Goal: Task Accomplishment & Management: Use online tool/utility

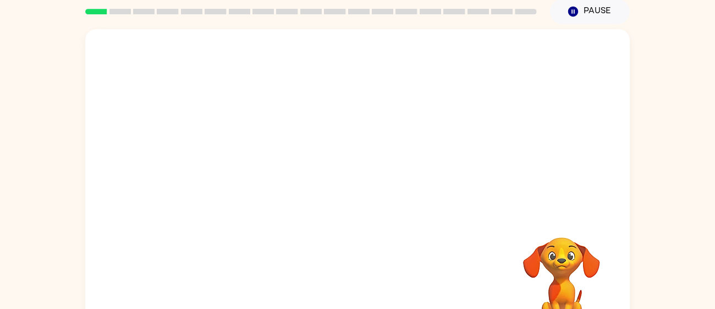
scroll to position [65, 0]
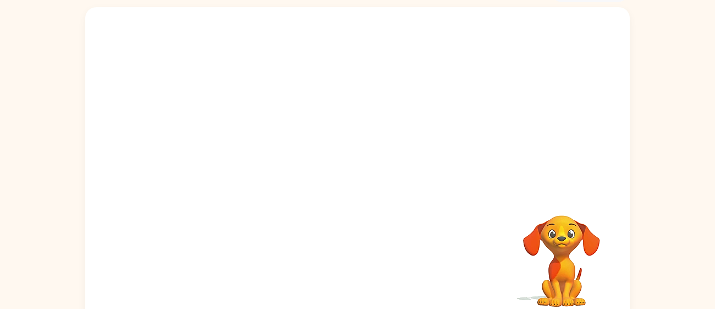
click at [572, 250] on video "Your browser must support playing .mp4 files to use Literably. Please try using…" at bounding box center [562, 253] width 110 height 110
click at [335, 172] on div at bounding box center [357, 170] width 70 height 40
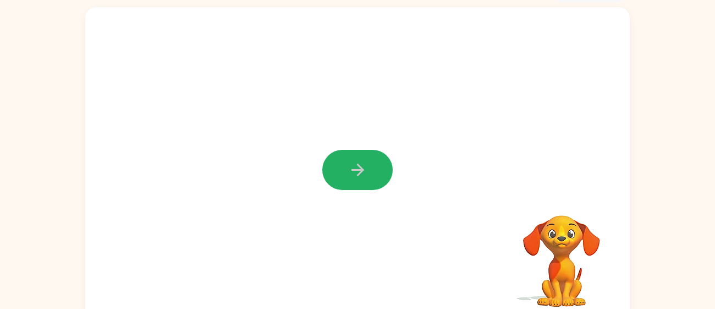
click at [335, 172] on button "button" at bounding box center [357, 170] width 70 height 40
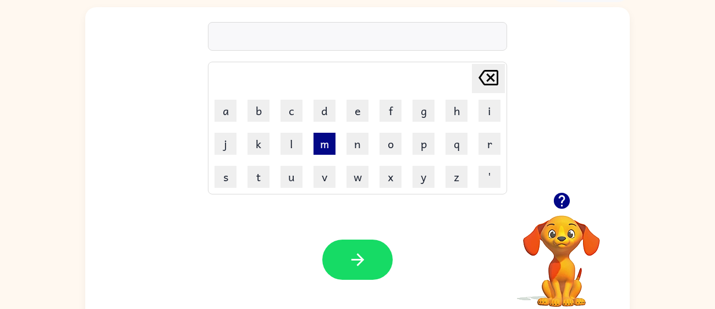
click at [320, 146] on button "m" at bounding box center [325, 144] width 22 height 22
click at [557, 195] on icon "button" at bounding box center [562, 201] width 16 height 16
click at [559, 205] on icon "button" at bounding box center [562, 201] width 16 height 16
click at [193, 110] on div "m [PERSON_NAME] last character input a b c d e f g h i j k l m n o p q r s t u …" at bounding box center [357, 99] width 545 height 185
click at [564, 191] on icon "button" at bounding box center [561, 200] width 19 height 19
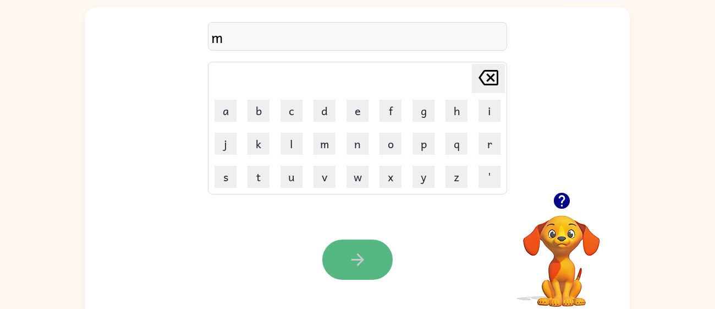
click at [351, 253] on icon "button" at bounding box center [357, 259] width 19 height 19
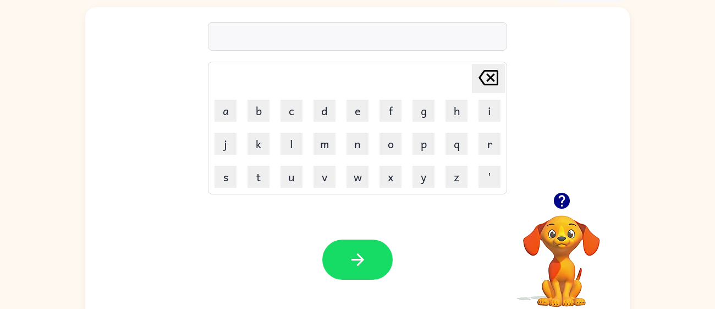
click at [439, 174] on td "y" at bounding box center [424, 177] width 32 height 32
click at [450, 172] on button "z" at bounding box center [457, 177] width 22 height 22
click at [563, 199] on icon "button" at bounding box center [561, 200] width 19 height 19
click at [375, 233] on div "Your browser must support playing .mp4 files to use Literably. Please try using…" at bounding box center [357, 260] width 545 height 124
click at [375, 236] on div "Your browser must support playing .mp4 files to use Literably. Please try using…" at bounding box center [357, 260] width 545 height 124
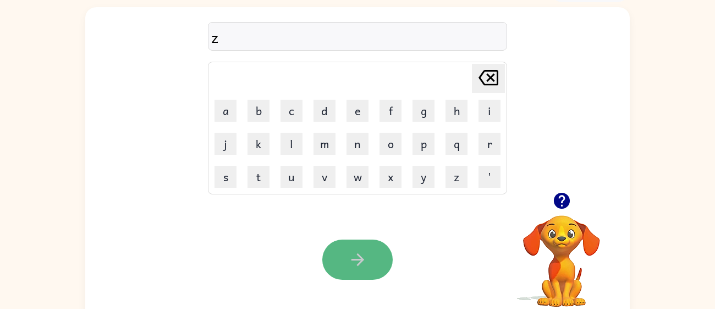
click at [368, 245] on button "button" at bounding box center [357, 259] width 70 height 40
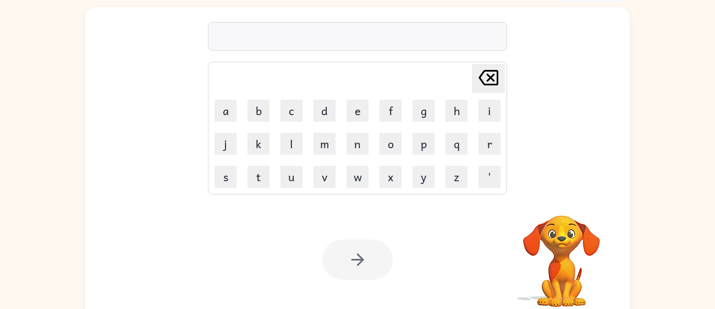
click at [368, 245] on div at bounding box center [357, 259] width 70 height 40
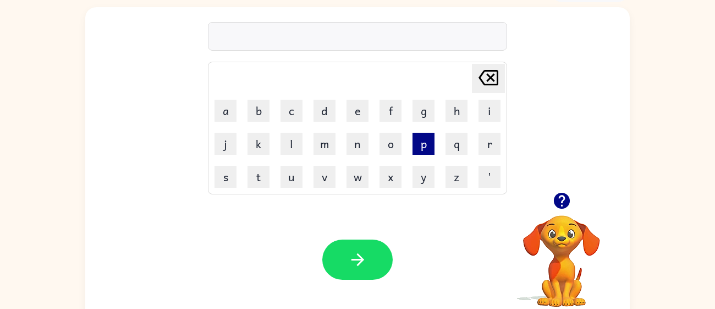
click at [416, 144] on button "p" at bounding box center [424, 144] width 22 height 22
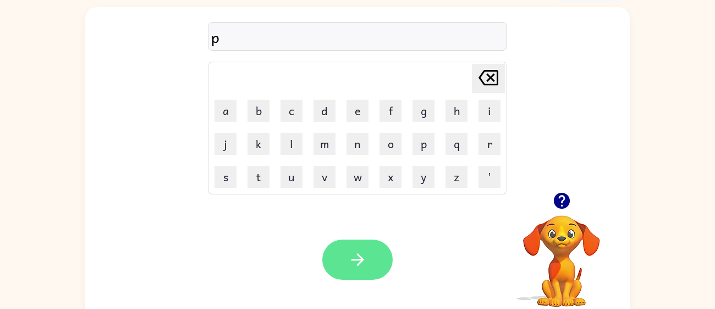
click at [352, 250] on icon "button" at bounding box center [357, 259] width 19 height 19
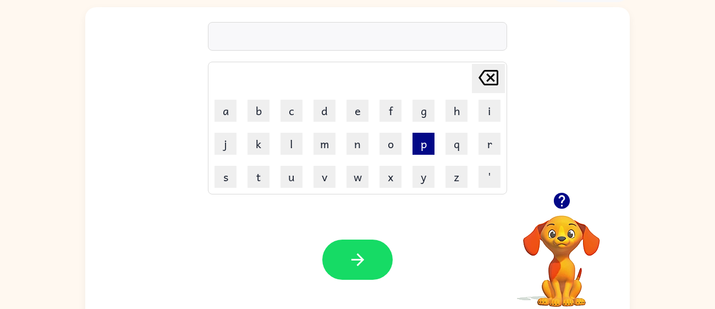
click at [418, 149] on button "p" at bounding box center [424, 144] width 22 height 22
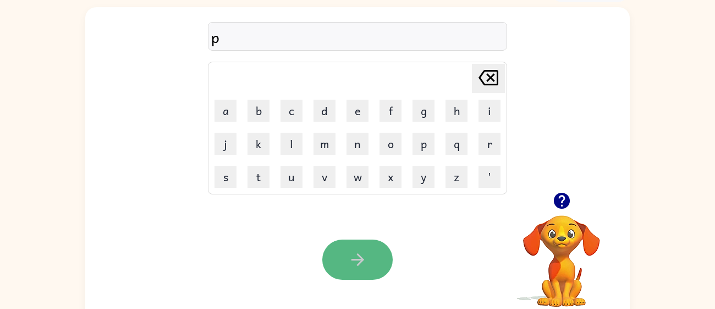
click at [370, 248] on button "button" at bounding box center [357, 259] width 70 height 40
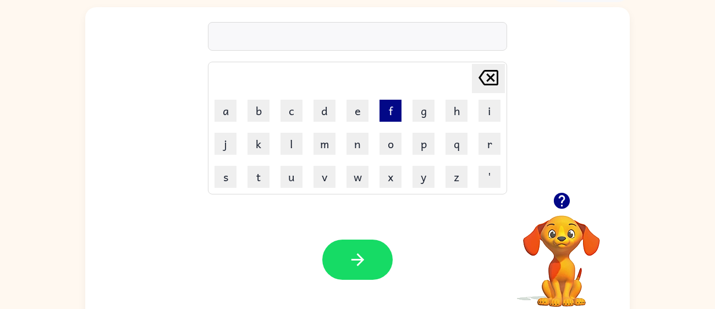
click at [380, 113] on button "f" at bounding box center [391, 111] width 22 height 22
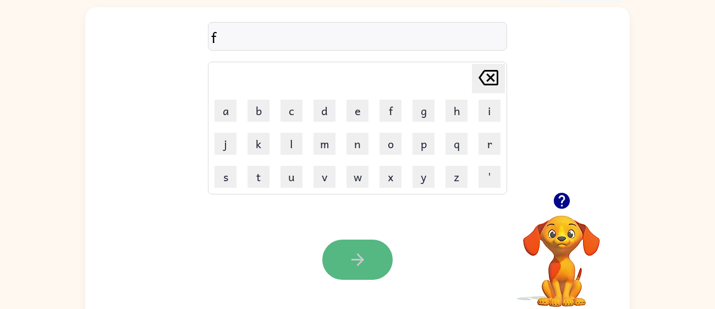
click at [349, 259] on icon "button" at bounding box center [357, 259] width 19 height 19
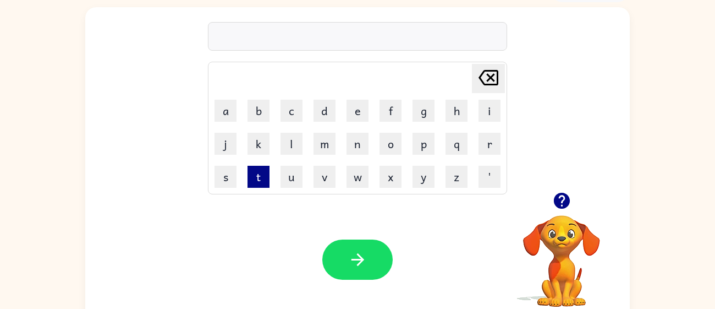
click at [248, 176] on button "t" at bounding box center [259, 177] width 22 height 22
click at [467, 36] on div "t" at bounding box center [357, 36] width 293 height 23
click at [233, 37] on div "t" at bounding box center [357, 36] width 293 height 23
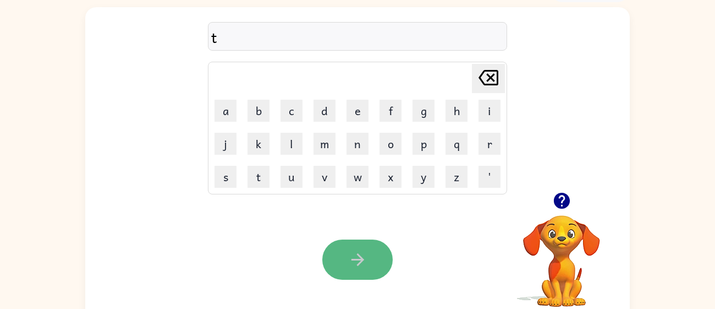
click at [373, 247] on button "button" at bounding box center [357, 259] width 70 height 40
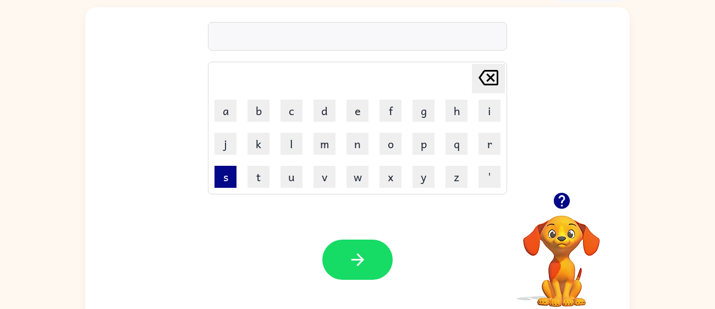
click at [217, 182] on button "s" at bounding box center [226, 177] width 22 height 22
click at [258, 151] on button "k" at bounding box center [259, 144] width 22 height 22
click at [262, 158] on td "k" at bounding box center [259, 144] width 32 height 32
click at [269, 156] on td "k" at bounding box center [259, 144] width 32 height 32
click at [267, 154] on button "k" at bounding box center [259, 144] width 22 height 22
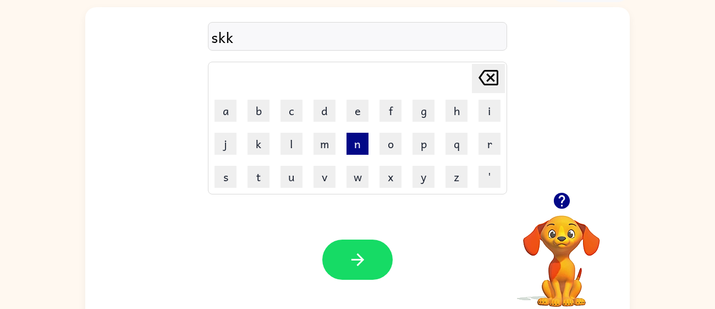
click at [361, 154] on button "n" at bounding box center [358, 144] width 22 height 22
click at [392, 144] on button "o" at bounding box center [391, 144] width 22 height 22
click at [401, 168] on button "x" at bounding box center [391, 177] width 22 height 22
click at [301, 167] on button "u" at bounding box center [292, 177] width 22 height 22
click at [303, 167] on td "u" at bounding box center [292, 177] width 32 height 32
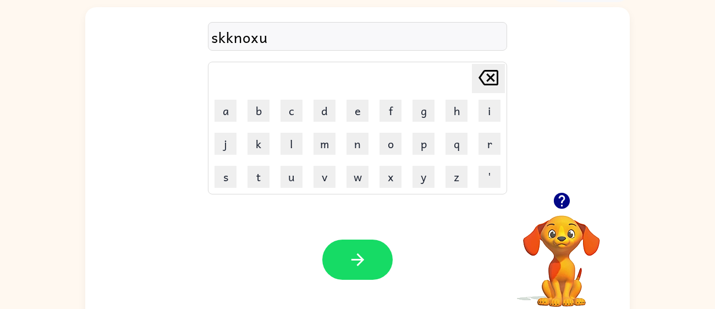
click at [440, 146] on table "[PERSON_NAME] last character input a b c d e f g h i j k l m n o p q r s t u v …" at bounding box center [358, 128] width 298 height 132
click at [434, 166] on td "y" at bounding box center [424, 177] width 32 height 32
click at [426, 145] on button "p" at bounding box center [424, 144] width 22 height 22
click at [359, 236] on div "Your browser must support playing .mp4 files to use Literably. Please try using…" at bounding box center [357, 260] width 545 height 124
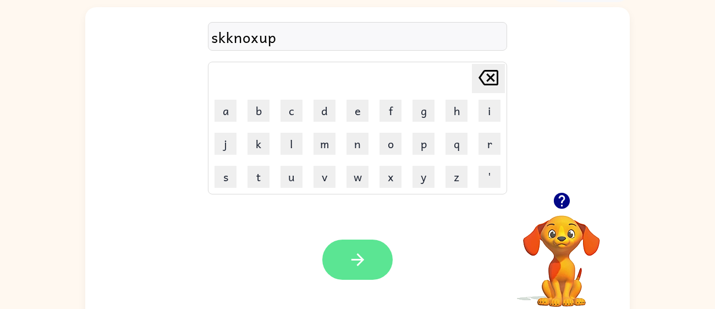
click at [362, 244] on button "button" at bounding box center [357, 259] width 70 height 40
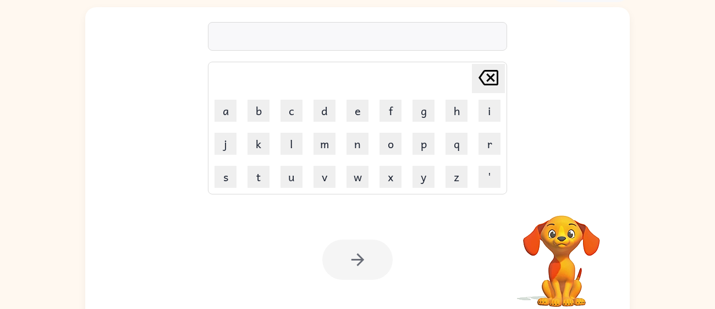
click at [364, 248] on div at bounding box center [357, 259] width 70 height 40
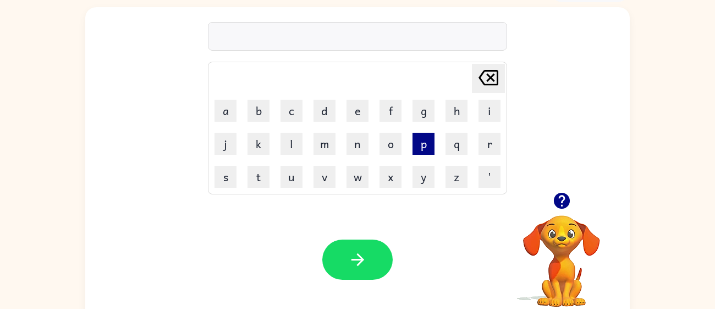
click at [426, 149] on button "p" at bounding box center [424, 144] width 22 height 22
click at [387, 149] on button "o" at bounding box center [391, 144] width 22 height 22
click at [325, 135] on button "m" at bounding box center [325, 144] width 22 height 22
click at [433, 106] on button "g" at bounding box center [424, 111] width 22 height 22
click at [448, 108] on button "h" at bounding box center [457, 111] width 22 height 22
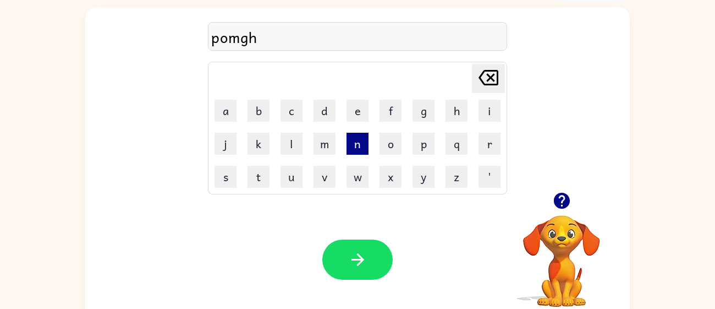
click at [361, 149] on button "n" at bounding box center [358, 144] width 22 height 22
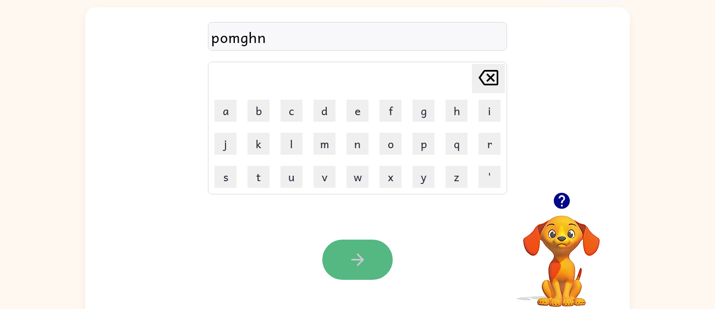
click at [357, 244] on button "button" at bounding box center [357, 259] width 70 height 40
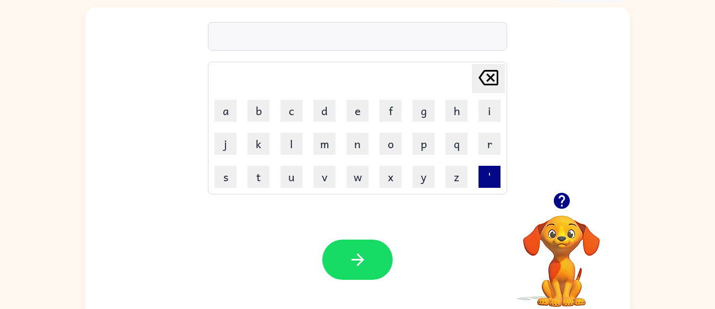
click at [479, 176] on button "'" at bounding box center [490, 177] width 22 height 22
click at [479, 178] on button "'" at bounding box center [490, 177] width 22 height 22
click at [481, 85] on icon "[PERSON_NAME] last character input" at bounding box center [488, 77] width 26 height 26
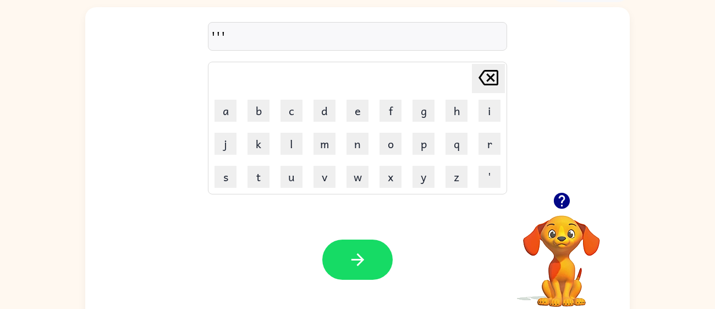
click at [480, 84] on icon "[PERSON_NAME] last character input" at bounding box center [488, 77] width 26 height 26
click at [479, 77] on icon at bounding box center [489, 77] width 20 height 15
click at [221, 180] on button "s" at bounding box center [226, 177] width 22 height 22
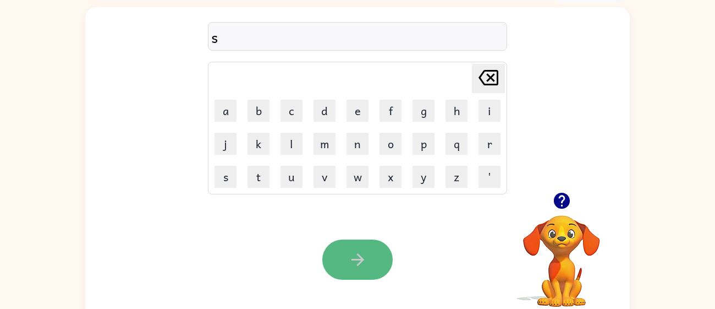
click at [344, 251] on button "button" at bounding box center [357, 259] width 70 height 40
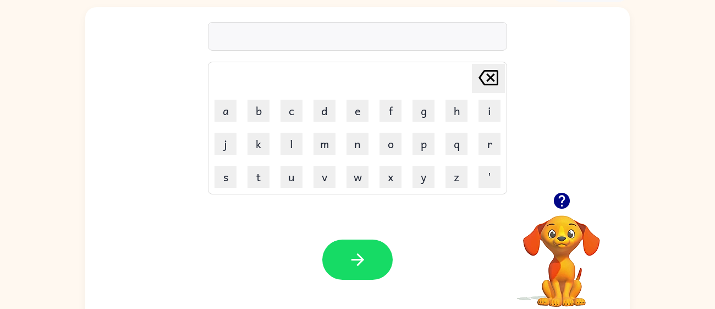
click at [344, 251] on button "button" at bounding box center [357, 259] width 70 height 40
click at [447, 208] on div "Your browser must support playing .mp4 files to use Literably. Please try using…" at bounding box center [357, 260] width 545 height 124
click at [264, 151] on button "k" at bounding box center [259, 144] width 22 height 22
click at [342, 152] on td "n" at bounding box center [358, 144] width 32 height 32
click at [343, 152] on td "n" at bounding box center [358, 144] width 32 height 32
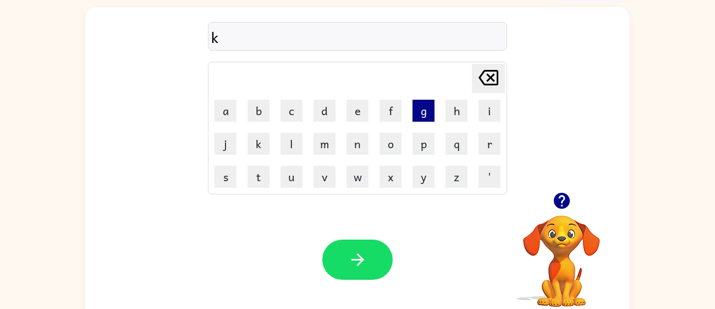
drag, startPoint x: 421, startPoint y: 89, endPoint x: 426, endPoint y: 110, distance: 21.0
click at [426, 110] on tbody "[PERSON_NAME] last character input a b c d e f g h i j k l m n o p q r s t u v …" at bounding box center [358, 127] width 296 height 129
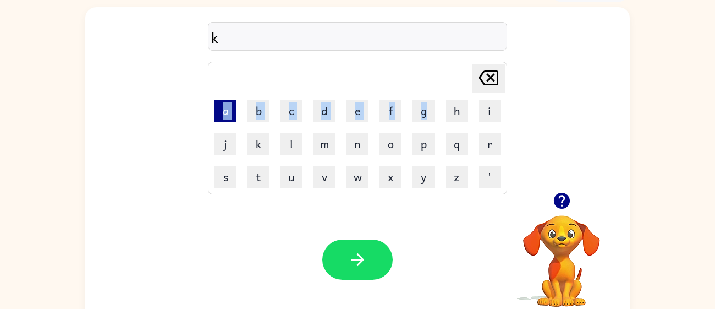
click at [232, 115] on button "a" at bounding box center [226, 111] width 22 height 22
click at [265, 118] on button "b" at bounding box center [259, 111] width 22 height 22
click at [296, 110] on button "c" at bounding box center [292, 111] width 22 height 22
click at [313, 109] on td "d" at bounding box center [325, 111] width 32 height 32
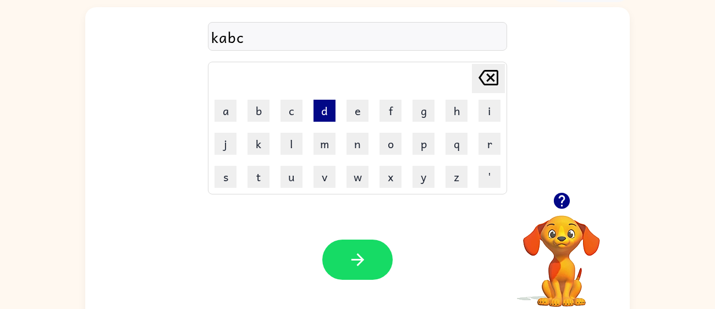
click at [317, 110] on button "d" at bounding box center [325, 111] width 22 height 22
click at [348, 109] on button "e" at bounding box center [358, 111] width 22 height 22
click at [384, 111] on button "f" at bounding box center [391, 111] width 22 height 22
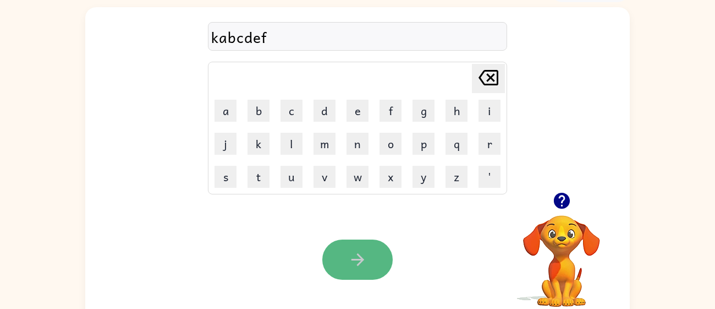
click at [358, 243] on button "button" at bounding box center [357, 259] width 70 height 40
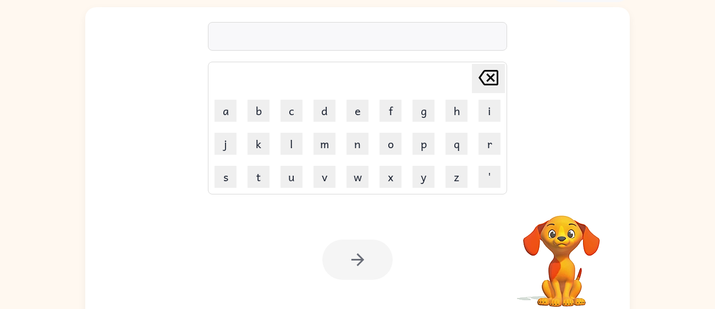
click at [362, 244] on div at bounding box center [357, 259] width 70 height 40
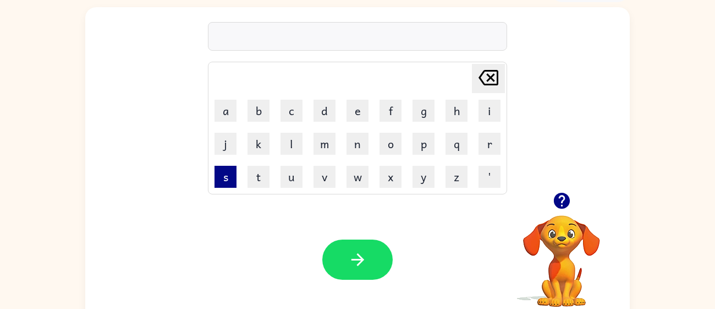
click at [220, 178] on button "s" at bounding box center [226, 177] width 22 height 22
click at [380, 150] on button "o" at bounding box center [391, 144] width 22 height 22
click at [344, 145] on td "n" at bounding box center [358, 144] width 32 height 32
click at [348, 147] on button "n" at bounding box center [358, 144] width 22 height 22
click at [428, 169] on button "y" at bounding box center [424, 177] width 22 height 22
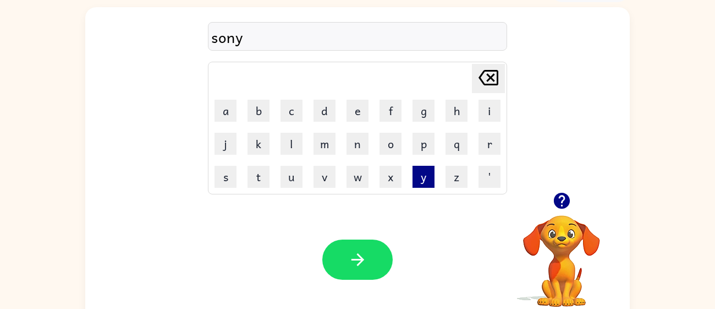
click at [428, 169] on button "y" at bounding box center [424, 177] width 22 height 22
click at [419, 151] on button "p" at bounding box center [424, 144] width 22 height 22
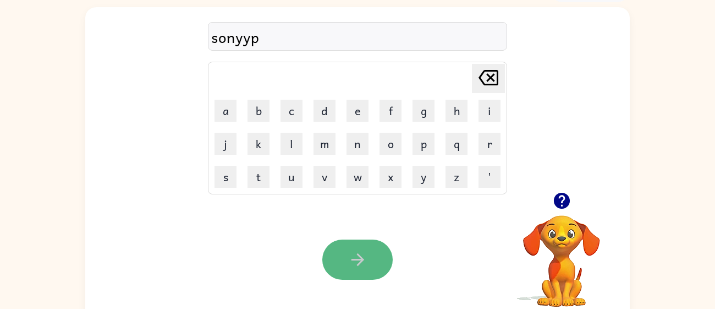
click at [348, 263] on icon "button" at bounding box center [357, 259] width 19 height 19
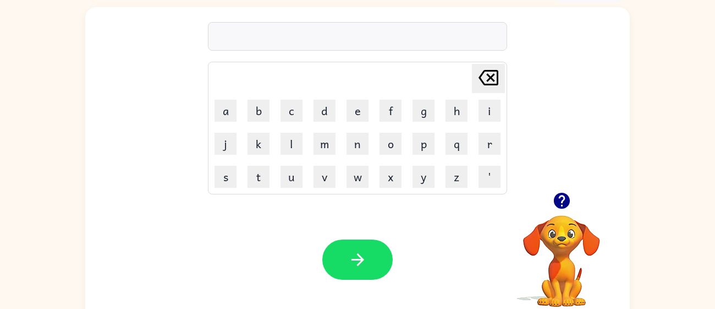
click at [303, 157] on td "l" at bounding box center [292, 144] width 32 height 32
click at [355, 179] on button "w" at bounding box center [358, 177] width 22 height 22
drag, startPoint x: 317, startPoint y: 155, endPoint x: 323, endPoint y: 155, distance: 6.1
click at [323, 155] on td "m" at bounding box center [325, 144] width 32 height 32
click at [325, 155] on td "m" at bounding box center [325, 144] width 32 height 32
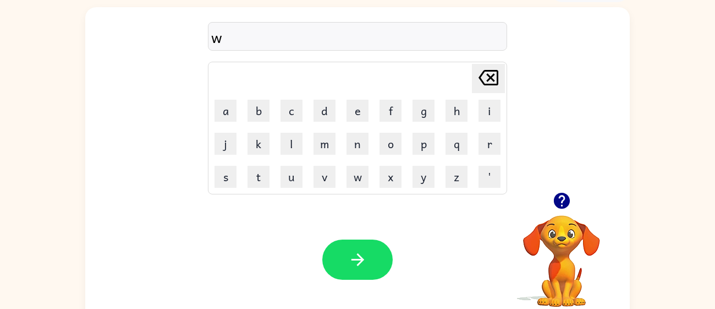
click at [296, 129] on td "l" at bounding box center [292, 144] width 32 height 32
click at [262, 138] on button "k" at bounding box center [259, 144] width 22 height 22
click at [263, 136] on button "k" at bounding box center [259, 144] width 22 height 22
click at [260, 130] on td "k" at bounding box center [259, 144] width 32 height 32
click at [308, 124] on table "[PERSON_NAME] last character input a b c d e f g h i j k l m n o p q r s t u v …" at bounding box center [358, 128] width 298 height 132
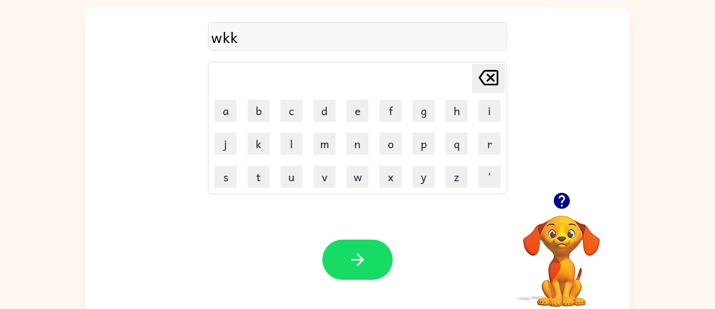
click at [310, 128] on td "m" at bounding box center [325, 144] width 32 height 32
click at [309, 126] on tbody "[PERSON_NAME] last character input a b c d e f g h i j k l m n o p q r s t u v …" at bounding box center [358, 127] width 296 height 129
click at [292, 136] on button "l" at bounding box center [292, 144] width 22 height 22
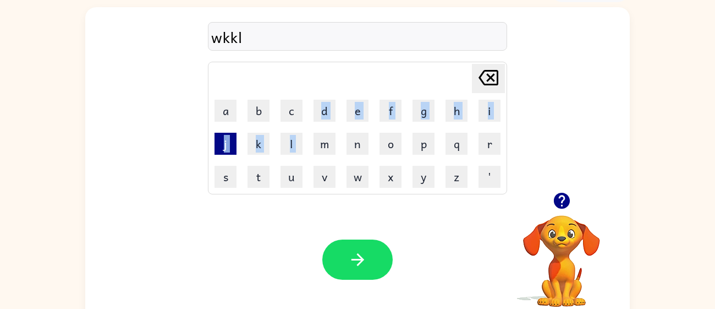
click at [215, 145] on button "j" at bounding box center [226, 144] width 22 height 22
click at [319, 116] on button "d" at bounding box center [325, 111] width 22 height 22
click at [351, 112] on button "e" at bounding box center [358, 111] width 22 height 22
click at [387, 116] on button "f" at bounding box center [391, 111] width 22 height 22
click at [430, 116] on button "g" at bounding box center [424, 111] width 22 height 22
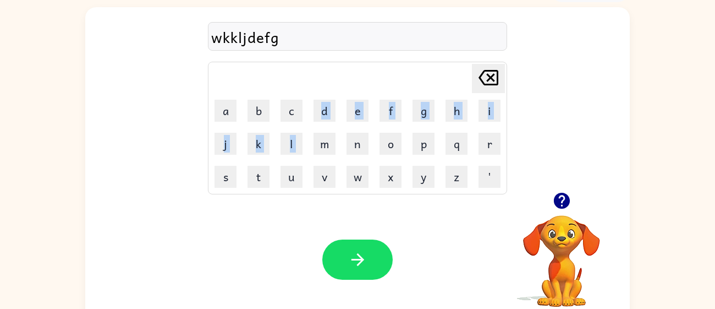
click at [477, 118] on td "i" at bounding box center [490, 111] width 32 height 32
click at [479, 119] on button "i" at bounding box center [490, 111] width 22 height 22
click at [472, 121] on td "h" at bounding box center [457, 111] width 32 height 32
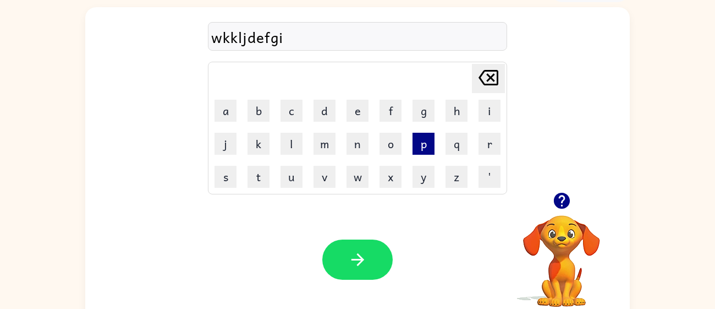
click at [426, 143] on button "p" at bounding box center [424, 144] width 22 height 22
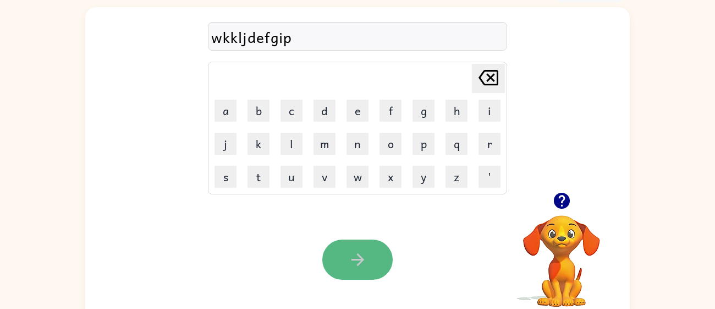
click at [339, 249] on button "button" at bounding box center [357, 259] width 70 height 40
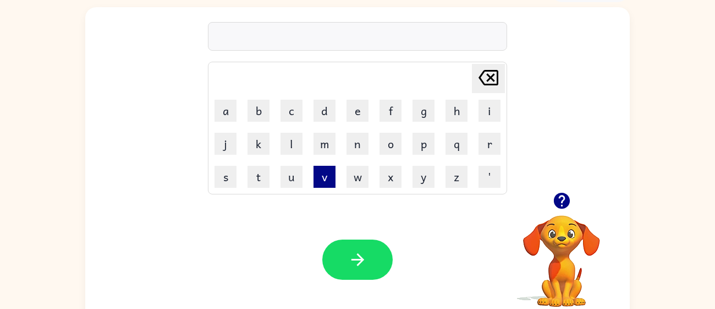
click at [316, 167] on button "v" at bounding box center [325, 177] width 22 height 22
click at [467, 120] on td "h" at bounding box center [457, 111] width 32 height 32
click at [422, 148] on button "p" at bounding box center [424, 144] width 22 height 22
click at [451, 113] on button "h" at bounding box center [457, 111] width 22 height 22
drag, startPoint x: 439, startPoint y: 140, endPoint x: 429, endPoint y: 136, distance: 10.6
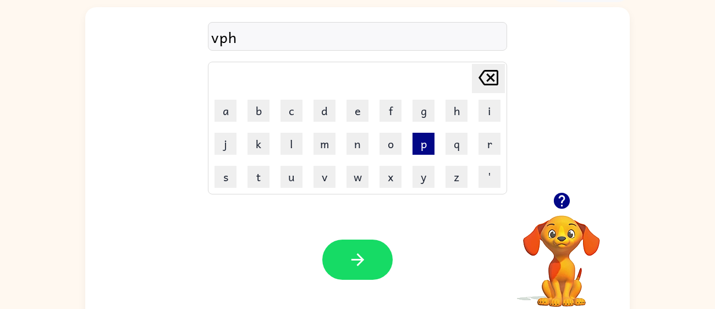
click at [429, 136] on td "p" at bounding box center [424, 144] width 32 height 32
click at [426, 136] on button "p" at bounding box center [424, 144] width 22 height 22
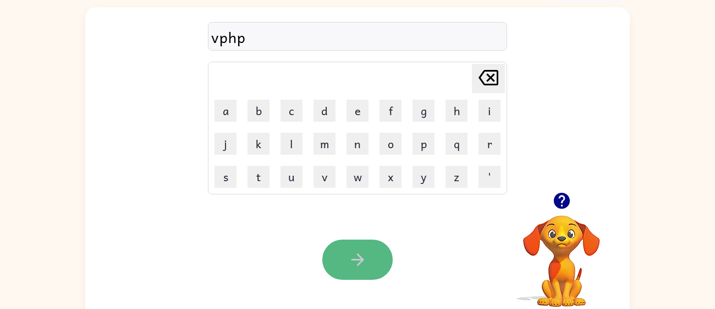
click at [371, 244] on button "button" at bounding box center [357, 259] width 70 height 40
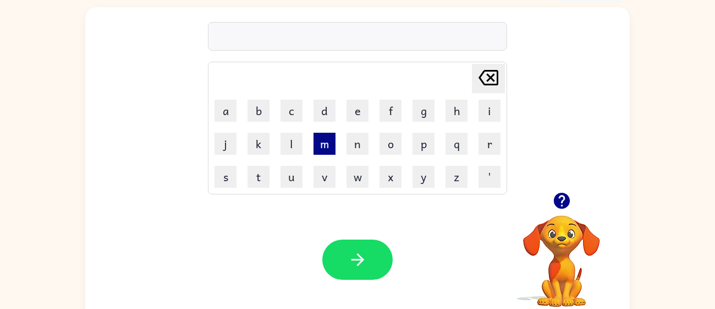
click at [335, 147] on button "m" at bounding box center [325, 144] width 22 height 22
click at [437, 124] on td "g" at bounding box center [424, 111] width 32 height 32
click at [442, 136] on td "q" at bounding box center [457, 144] width 32 height 32
click at [503, 76] on button "[PERSON_NAME] last character input" at bounding box center [488, 78] width 33 height 29
click at [389, 111] on button "f" at bounding box center [391, 111] width 22 height 22
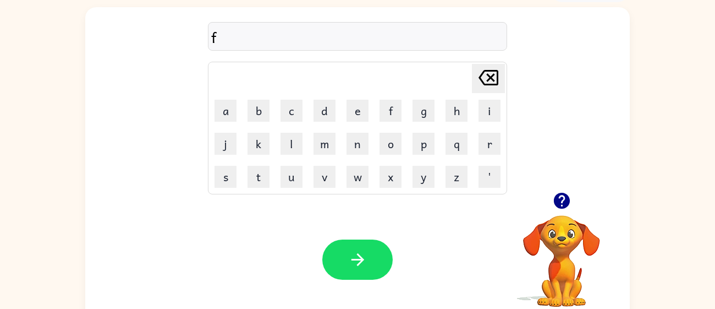
click at [560, 193] on icon "button" at bounding box center [562, 201] width 16 height 16
click at [473, 187] on table "[PERSON_NAME] last character input a b c d e f g h i j k l m n o p q r s t u v …" at bounding box center [358, 128] width 298 height 132
click at [460, 185] on button "z" at bounding box center [457, 177] width 22 height 22
click at [282, 158] on td "l" at bounding box center [292, 144] width 32 height 32
click at [310, 146] on td "m" at bounding box center [325, 144] width 32 height 32
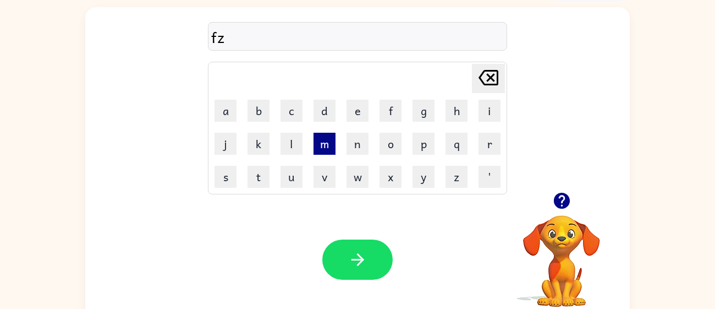
click at [320, 152] on button "m" at bounding box center [325, 144] width 22 height 22
click at [342, 155] on td "n" at bounding box center [358, 144] width 32 height 32
click at [403, 80] on td "[PERSON_NAME] last character input" at bounding box center [358, 78] width 296 height 30
click at [398, 102] on button "f" at bounding box center [391, 111] width 22 height 22
drag, startPoint x: 396, startPoint y: 105, endPoint x: 350, endPoint y: 85, distance: 49.6
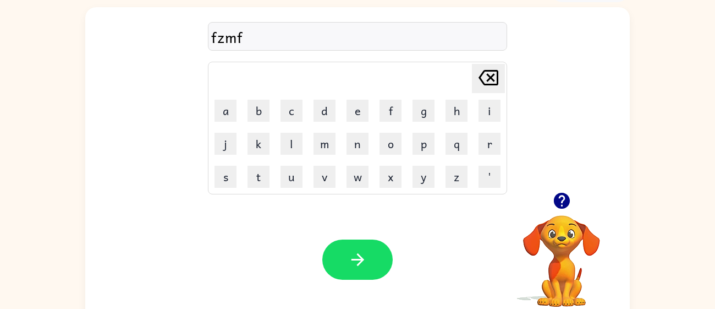
click at [350, 85] on tbody "[PERSON_NAME] last character input a b c d e f g h i j k l m n o p q r s t u v …" at bounding box center [358, 127] width 296 height 129
click at [385, 144] on button "o" at bounding box center [391, 144] width 22 height 22
click at [385, 152] on button "o" at bounding box center [391, 144] width 22 height 22
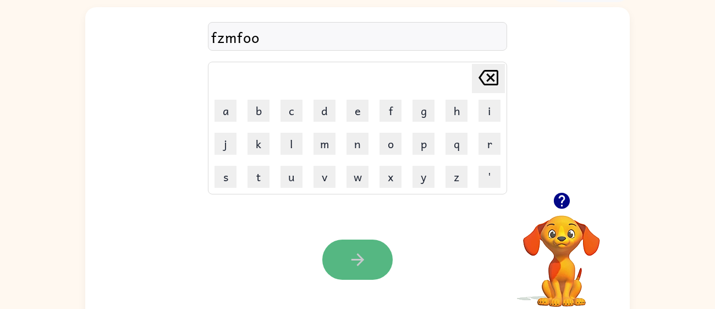
click at [354, 264] on icon "button" at bounding box center [357, 259] width 19 height 19
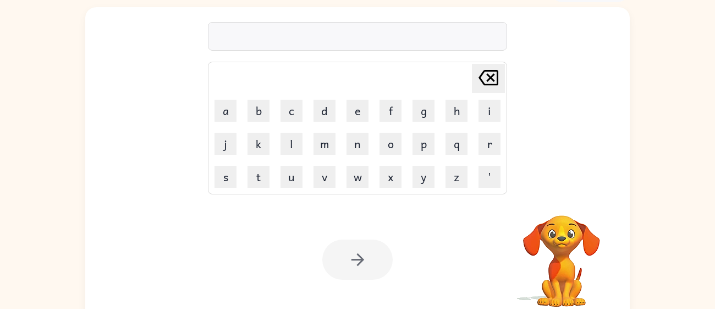
click at [354, 264] on icon "button" at bounding box center [357, 259] width 19 height 19
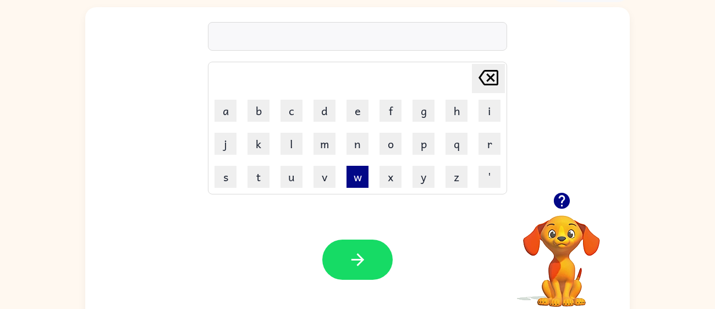
click at [348, 180] on button "w" at bounding box center [358, 177] width 22 height 22
click at [346, 187] on td "w" at bounding box center [358, 177] width 32 height 32
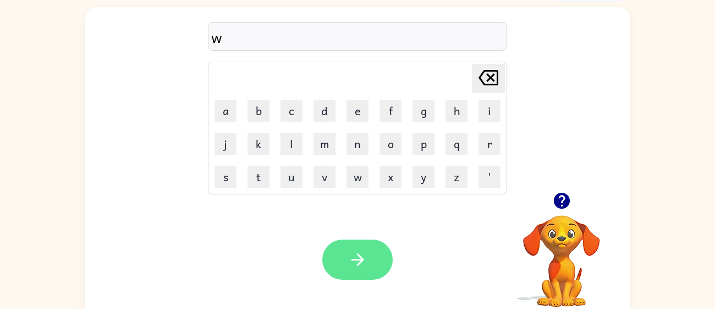
drag, startPoint x: 357, startPoint y: 284, endPoint x: 352, endPoint y: 267, distance: 17.8
click at [352, 267] on div "Your browser must support playing .mp4 files to use Literably. Please try using…" at bounding box center [357, 260] width 545 height 124
click at [352, 267] on icon "button" at bounding box center [357, 259] width 19 height 19
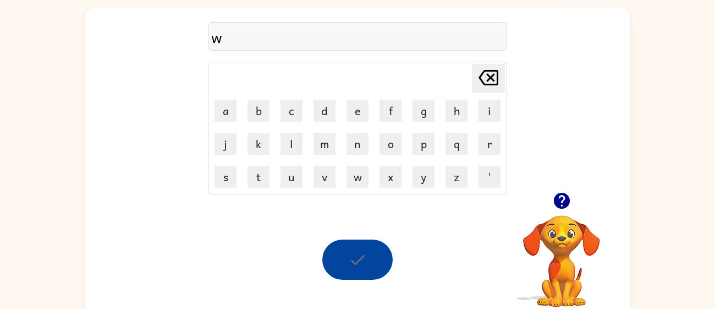
click at [352, 267] on div at bounding box center [357, 259] width 70 height 40
